Goal: Information Seeking & Learning: Learn about a topic

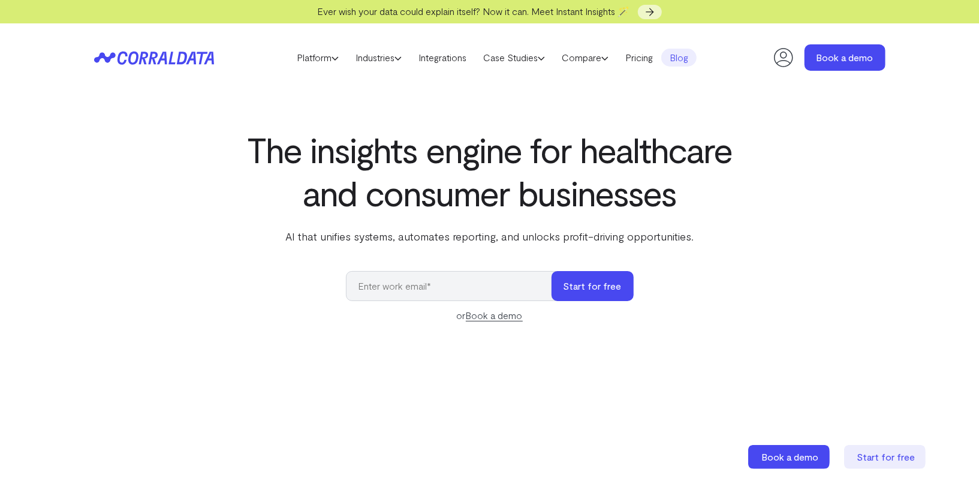
click at [684, 59] on link "Blog" at bounding box center [678, 58] width 35 height 18
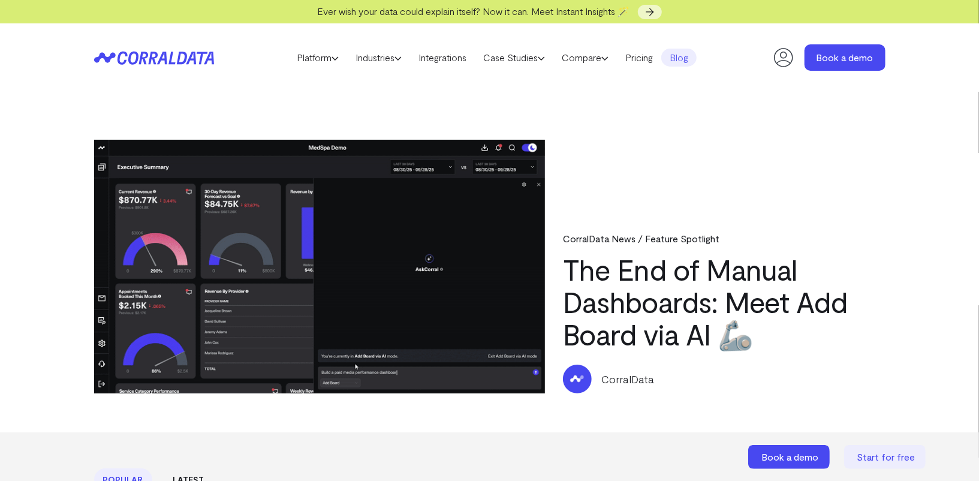
click at [675, 318] on link "The End of Manual Dashboards: Meet Add Board via AI 🦾" at bounding box center [705, 301] width 284 height 99
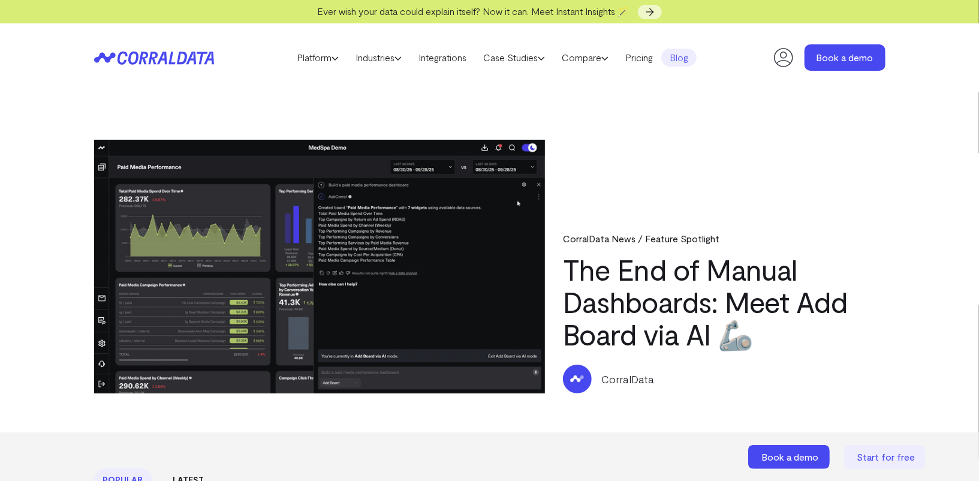
click at [463, 230] on img at bounding box center [319, 267] width 451 height 254
